Goal: Transaction & Acquisition: Obtain resource

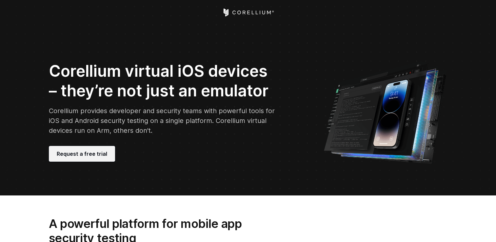
click at [107, 158] on link "Request a free trial" at bounding box center [82, 154] width 66 height 16
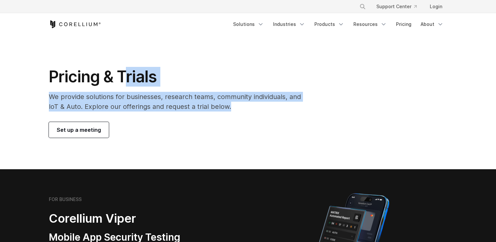
drag, startPoint x: 232, startPoint y: 107, endPoint x: 117, endPoint y: 86, distance: 116.9
click at [117, 86] on div "Pricing & Trials We provide solutions for businesses, research teams, community…" at bounding box center [179, 102] width 274 height 71
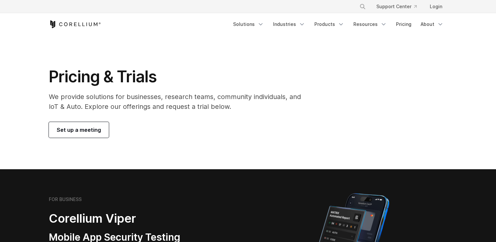
click at [101, 85] on h1 "Pricing & Trials" at bounding box center [179, 77] width 261 height 20
